Goal: Task Accomplishment & Management: Use online tool/utility

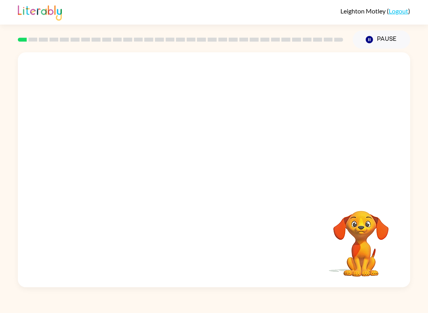
click at [365, 233] on video "Your browser must support playing .mp4 files to use Literably. Please try using…" at bounding box center [360, 238] width 79 height 79
click at [392, 229] on video "Your browser must support playing .mp4 files to use Literably. Please try using…" at bounding box center [360, 238] width 79 height 79
click at [363, 236] on video "Your browser must support playing .mp4 files to use Literably. Please try using…" at bounding box center [360, 238] width 79 height 79
click at [357, 231] on video "Your browser must support playing .mp4 files to use Literably. Please try using…" at bounding box center [360, 238] width 79 height 79
click at [344, 200] on video "Your browser must support playing .mp4 files to use Literably. Please try using…" at bounding box center [360, 238] width 79 height 79
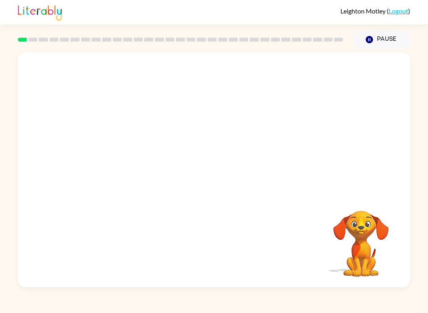
click at [363, 82] on div at bounding box center [214, 123] width 392 height 142
click at [289, 87] on div at bounding box center [214, 123] width 392 height 142
click at [220, 117] on div at bounding box center [214, 123] width 392 height 142
click at [273, 126] on div at bounding box center [214, 123] width 392 height 142
click at [357, 241] on video "Your browser must support playing .mp4 files to use Literably. Please try using…" at bounding box center [360, 238] width 79 height 79
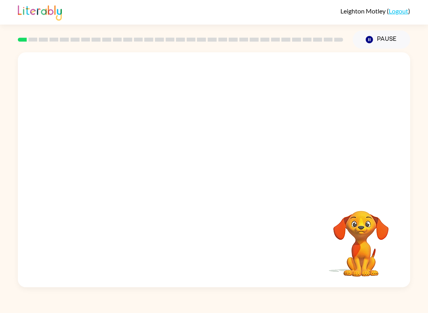
click at [356, 241] on video "Your browser must support playing .mp4 files to use Literably. Please try using…" at bounding box center [360, 238] width 79 height 79
click at [359, 260] on video "Your browser must support playing .mp4 files to use Literably. Please try using…" at bounding box center [360, 238] width 79 height 79
click at [220, 176] on div at bounding box center [214, 173] width 51 height 29
click at [216, 174] on div at bounding box center [214, 173] width 51 height 29
click at [212, 166] on button "button" at bounding box center [214, 173] width 51 height 29
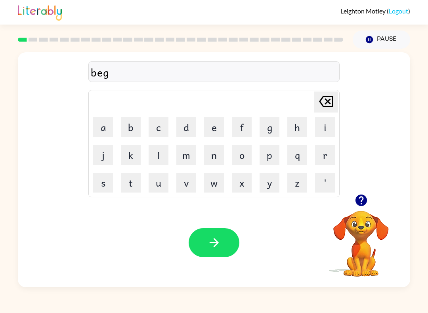
click at [231, 235] on button "button" at bounding box center [214, 242] width 51 height 29
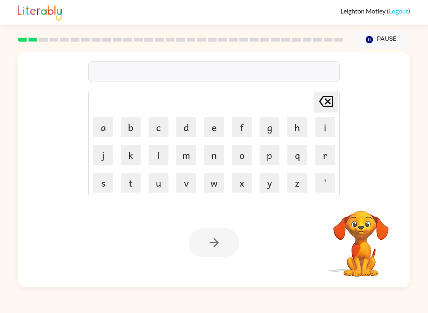
click at [218, 245] on div at bounding box center [214, 242] width 51 height 29
click at [354, 249] on video "Your browser must support playing .mp4 files to use Literably. Please try using…" at bounding box center [360, 238] width 79 height 79
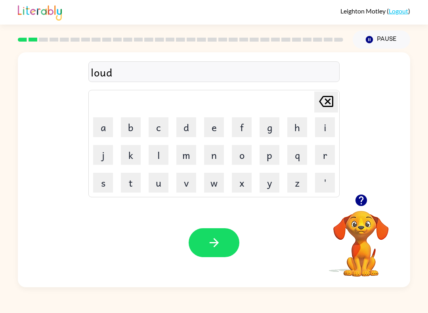
click at [223, 229] on button "button" at bounding box center [214, 242] width 51 height 29
click at [212, 239] on icon "button" at bounding box center [214, 243] width 14 height 14
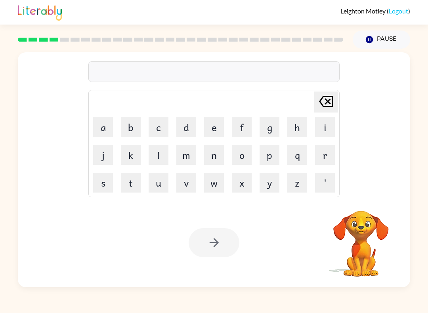
click at [356, 252] on video "Your browser must support playing .mp4 files to use Literably. Please try using…" at bounding box center [360, 238] width 79 height 79
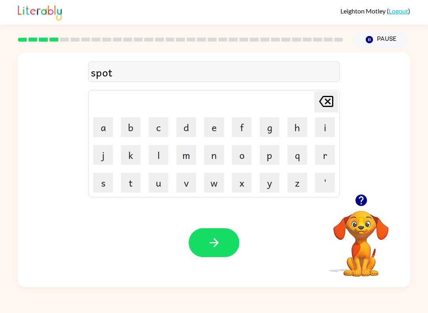
click at [222, 242] on button "button" at bounding box center [214, 242] width 51 height 29
click at [203, 242] on button "button" at bounding box center [214, 242] width 51 height 29
click at [208, 233] on button "button" at bounding box center [214, 242] width 51 height 29
click at [208, 243] on icon "button" at bounding box center [214, 243] width 14 height 14
click at [208, 257] on button "button" at bounding box center [214, 242] width 51 height 29
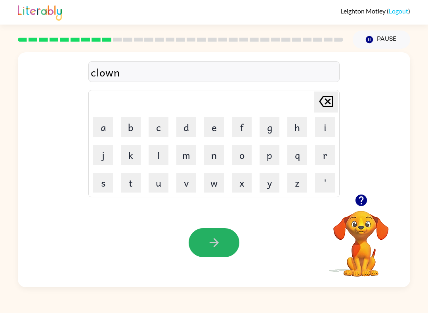
click at [222, 250] on button "button" at bounding box center [214, 242] width 51 height 29
click at [205, 251] on button "button" at bounding box center [214, 242] width 51 height 29
click at [214, 249] on icon "button" at bounding box center [214, 243] width 14 height 14
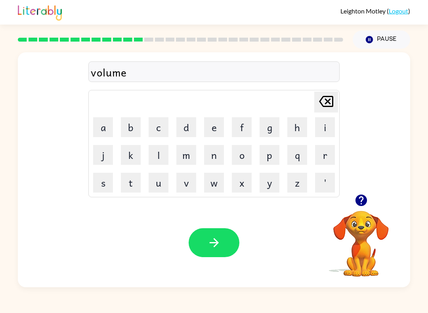
click at [210, 246] on icon "button" at bounding box center [214, 243] width 14 height 14
click at [210, 239] on icon "button" at bounding box center [214, 243] width 14 height 14
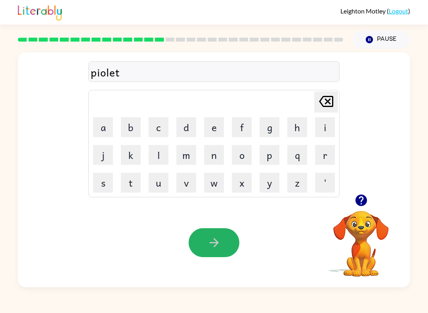
click at [202, 252] on button "button" at bounding box center [214, 242] width 51 height 29
click at [215, 247] on icon "button" at bounding box center [214, 243] width 14 height 14
click at [215, 243] on icon "button" at bounding box center [214, 243] width 14 height 14
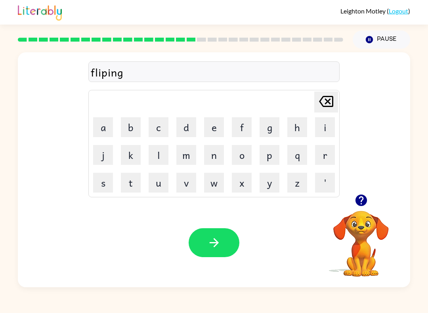
click at [203, 242] on button "button" at bounding box center [214, 242] width 51 height 29
click at [213, 252] on button "button" at bounding box center [214, 242] width 51 height 29
click at [219, 240] on icon "button" at bounding box center [214, 243] width 14 height 14
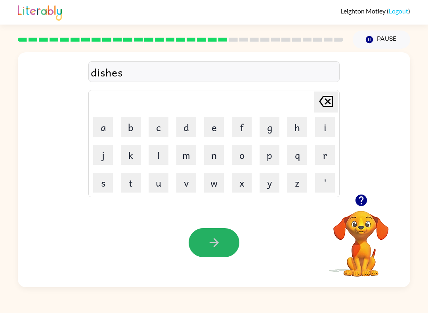
click at [212, 237] on icon "button" at bounding box center [214, 243] width 14 height 14
click at [211, 248] on icon "button" at bounding box center [214, 243] width 14 height 14
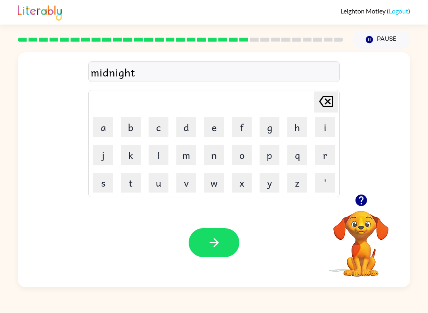
click at [212, 239] on icon "button" at bounding box center [214, 243] width 14 height 14
click at [214, 239] on icon "button" at bounding box center [213, 242] width 9 height 9
click at [222, 243] on button "button" at bounding box center [214, 242] width 51 height 29
click at [209, 246] on icon "button" at bounding box center [214, 243] width 14 height 14
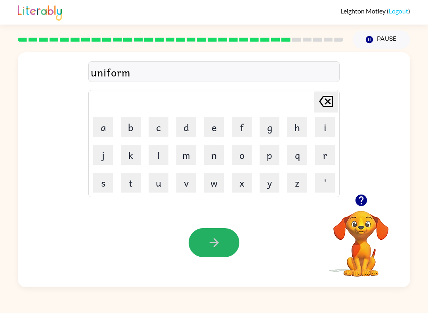
click at [211, 237] on icon "button" at bounding box center [214, 243] width 14 height 14
click at [215, 237] on icon "button" at bounding box center [214, 243] width 14 height 14
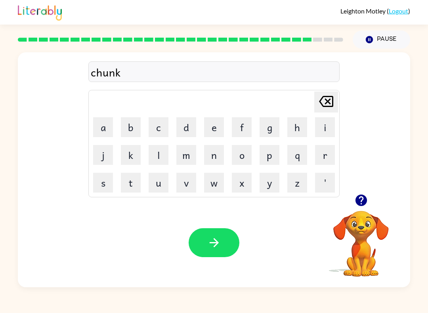
click at [220, 240] on icon "button" at bounding box center [214, 243] width 14 height 14
click at [203, 249] on button "button" at bounding box center [214, 242] width 51 height 29
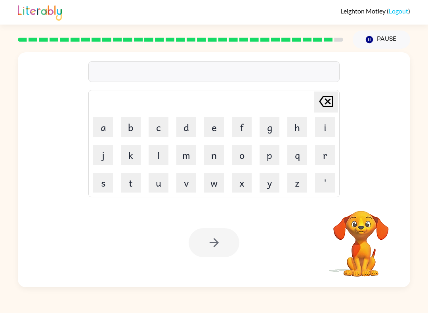
click at [339, 242] on video "Your browser must support playing .mp4 files to use Literably. Please try using…" at bounding box center [360, 238] width 79 height 79
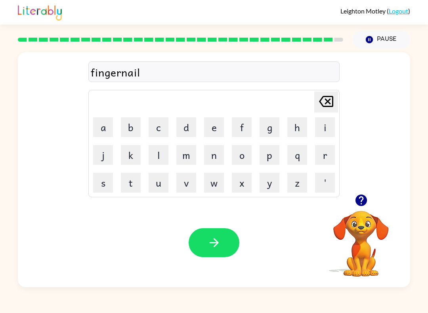
click at [224, 243] on button "button" at bounding box center [214, 242] width 51 height 29
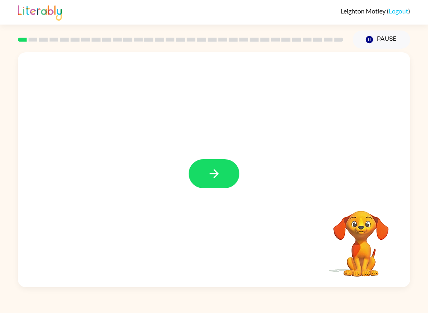
click at [232, 154] on div at bounding box center [214, 169] width 392 height 235
click at [216, 183] on button "button" at bounding box center [214, 173] width 51 height 29
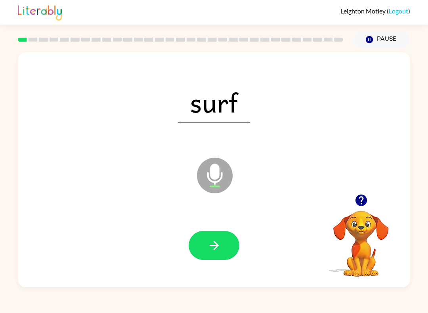
click at [220, 249] on icon "button" at bounding box center [214, 246] width 14 height 14
click at [212, 245] on icon "button" at bounding box center [214, 246] width 14 height 14
click at [212, 241] on icon "button" at bounding box center [214, 246] width 14 height 14
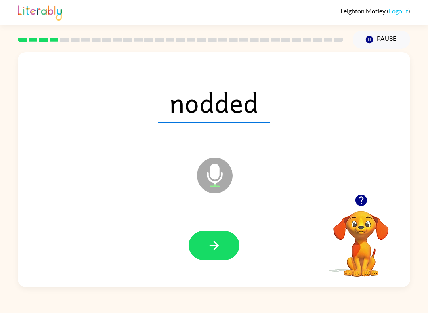
click at [212, 243] on icon "button" at bounding box center [214, 246] width 14 height 14
click at [220, 251] on icon "button" at bounding box center [214, 246] width 14 height 14
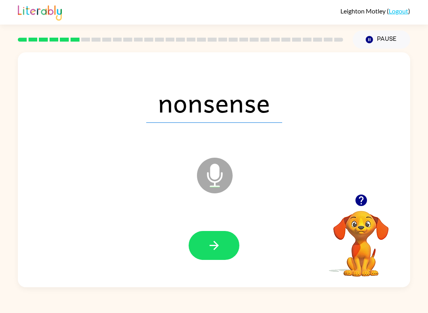
click at [215, 241] on icon "button" at bounding box center [214, 246] width 14 height 14
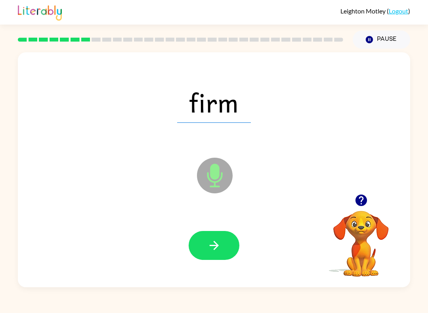
click at [222, 243] on button "button" at bounding box center [214, 245] width 51 height 29
click at [210, 245] on icon "button" at bounding box center [214, 246] width 14 height 14
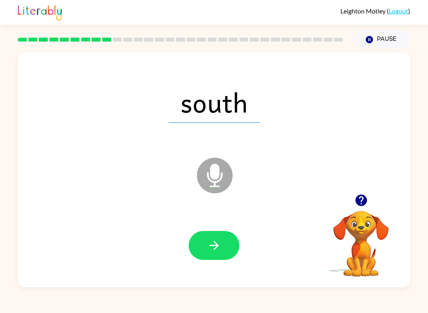
click at [215, 243] on icon "button" at bounding box center [213, 245] width 9 height 9
click at [220, 245] on icon "button" at bounding box center [214, 246] width 14 height 14
click at [214, 246] on icon "button" at bounding box center [213, 245] width 9 height 9
click at [215, 241] on icon "button" at bounding box center [214, 246] width 14 height 14
click at [209, 243] on icon "button" at bounding box center [214, 246] width 14 height 14
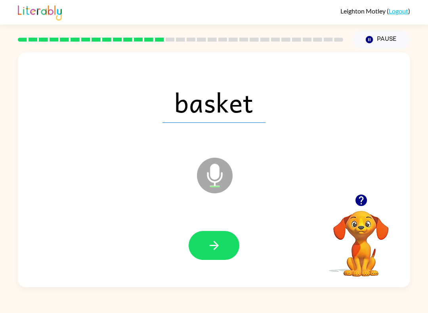
click at [216, 244] on icon "button" at bounding box center [213, 245] width 9 height 9
click at [212, 249] on icon "button" at bounding box center [214, 246] width 14 height 14
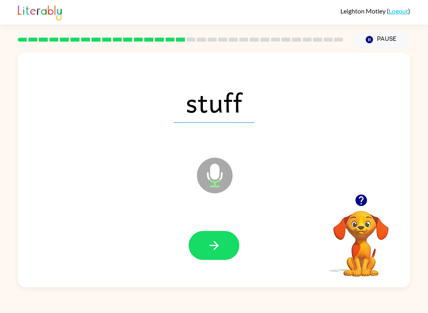
click at [210, 244] on icon "button" at bounding box center [214, 246] width 14 height 14
click at [212, 243] on icon "button" at bounding box center [214, 246] width 14 height 14
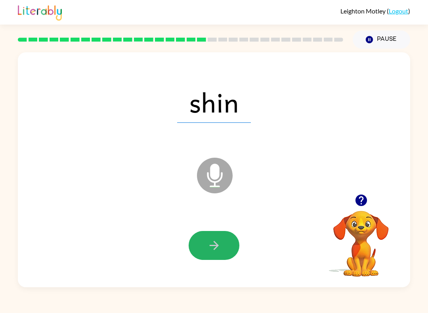
click at [210, 242] on icon "button" at bounding box center [214, 246] width 14 height 14
click at [210, 242] on div at bounding box center [214, 245] width 51 height 29
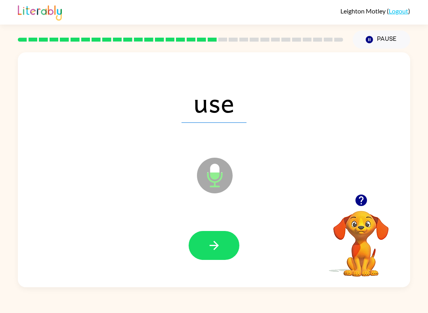
click at [212, 251] on icon "button" at bounding box center [214, 246] width 14 height 14
click at [213, 254] on button "button" at bounding box center [214, 245] width 51 height 29
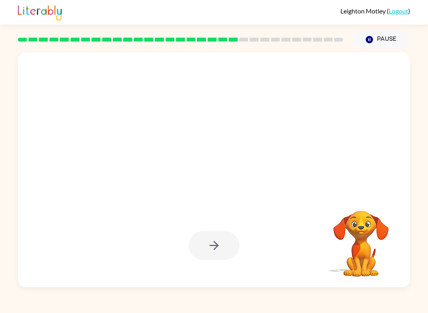
click at [332, 214] on video "Your browser must support playing .mp4 files to use Literably. Please try using…" at bounding box center [360, 238] width 79 height 79
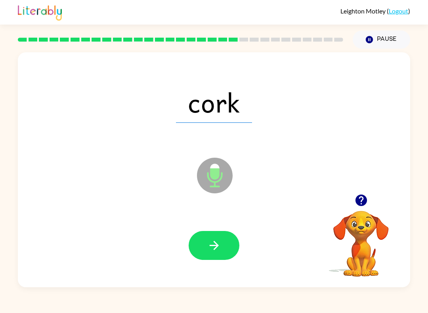
click at [213, 254] on button "button" at bounding box center [214, 245] width 51 height 29
click at [212, 254] on div at bounding box center [214, 245] width 51 height 29
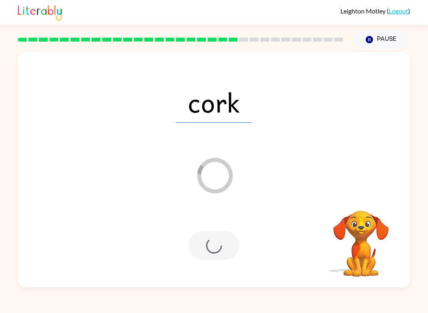
click at [217, 247] on div at bounding box center [214, 245] width 51 height 29
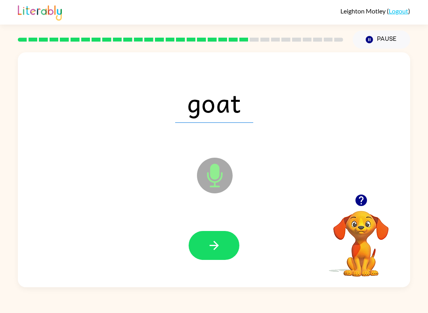
click at [221, 240] on button "button" at bounding box center [214, 245] width 51 height 29
click at [222, 259] on div at bounding box center [214, 245] width 51 height 29
click at [217, 240] on icon "button" at bounding box center [214, 246] width 14 height 14
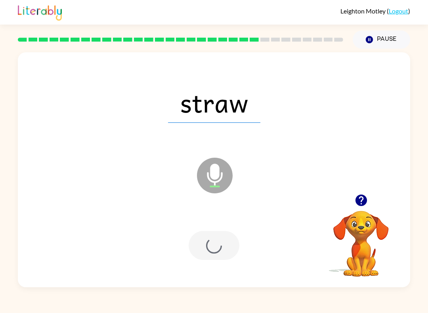
click at [217, 240] on div at bounding box center [214, 245] width 51 height 29
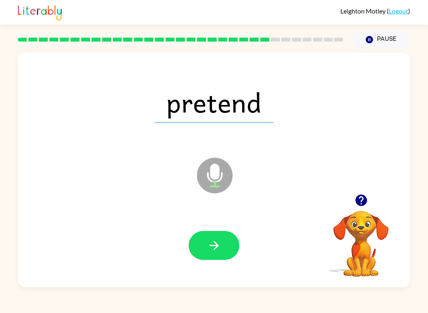
click at [224, 252] on button "button" at bounding box center [214, 245] width 51 height 29
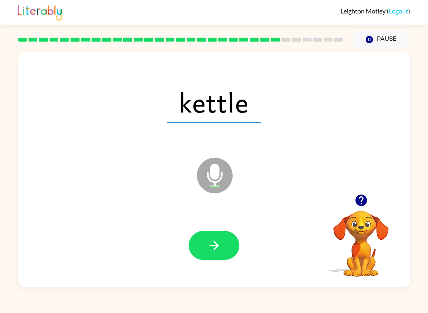
click at [220, 245] on icon "button" at bounding box center [214, 246] width 14 height 14
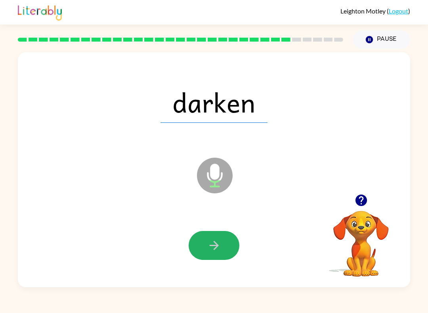
click at [211, 246] on icon "button" at bounding box center [213, 245] width 9 height 9
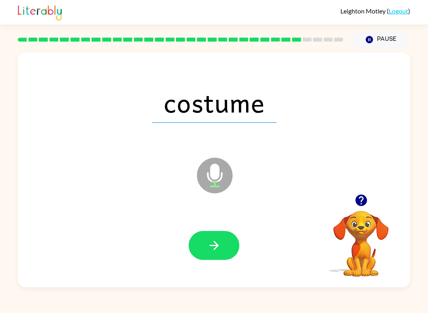
click at [222, 245] on button "button" at bounding box center [214, 245] width 51 height 29
click at [222, 245] on div at bounding box center [214, 245] width 51 height 29
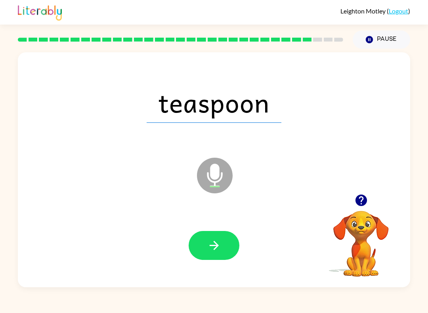
click at [209, 252] on icon "button" at bounding box center [214, 246] width 14 height 14
click at [224, 245] on button "button" at bounding box center [214, 245] width 51 height 29
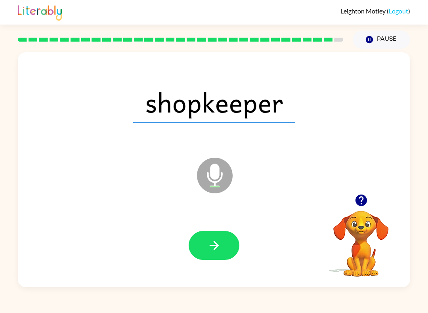
click at [195, 248] on button "button" at bounding box center [214, 245] width 51 height 29
